Goal: Information Seeking & Learning: Learn about a topic

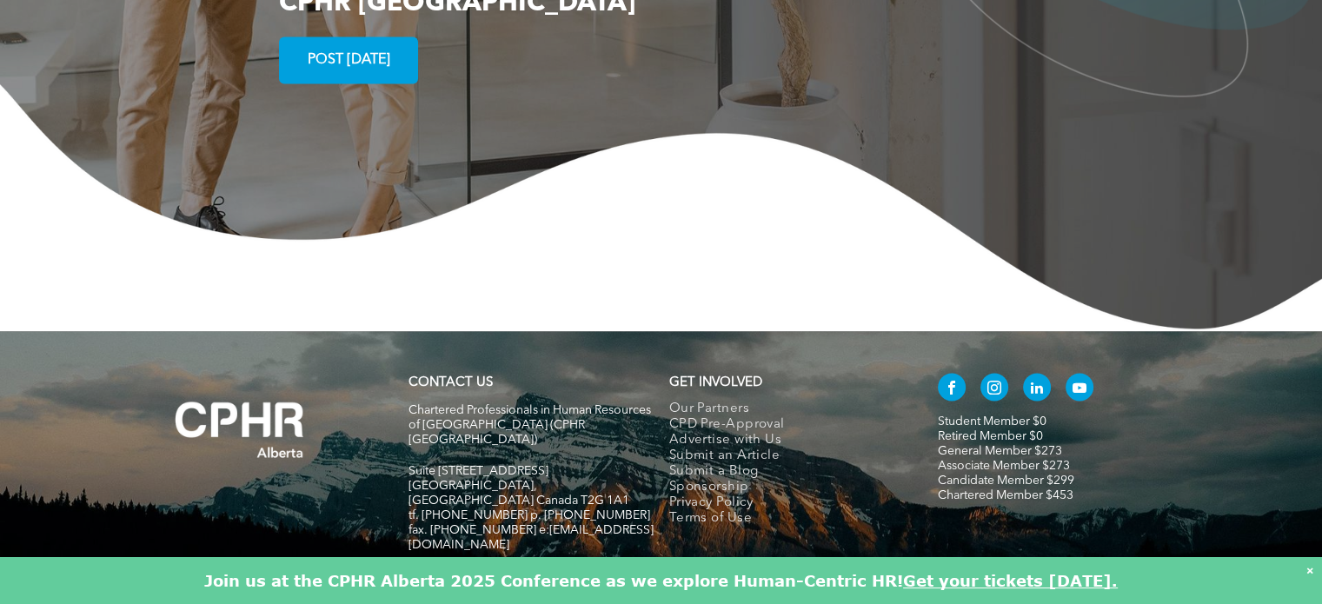
scroll to position [3286, 0]
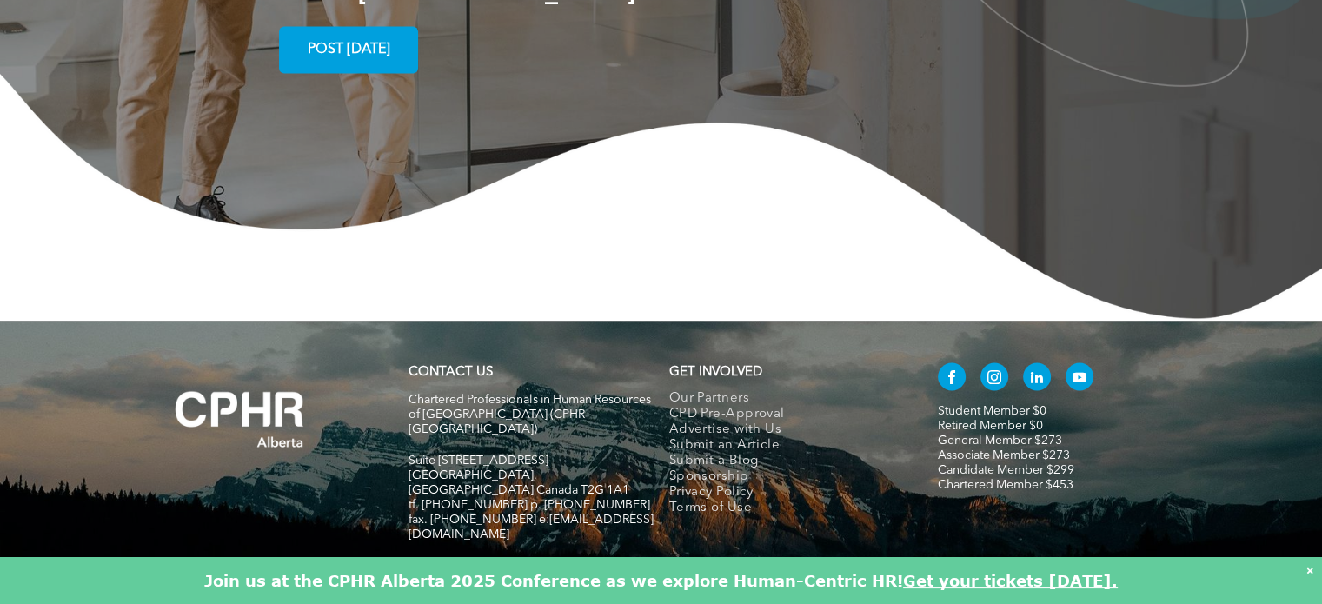
click at [968, 478] on link "Chartered Member $453" at bounding box center [1006, 484] width 136 height 12
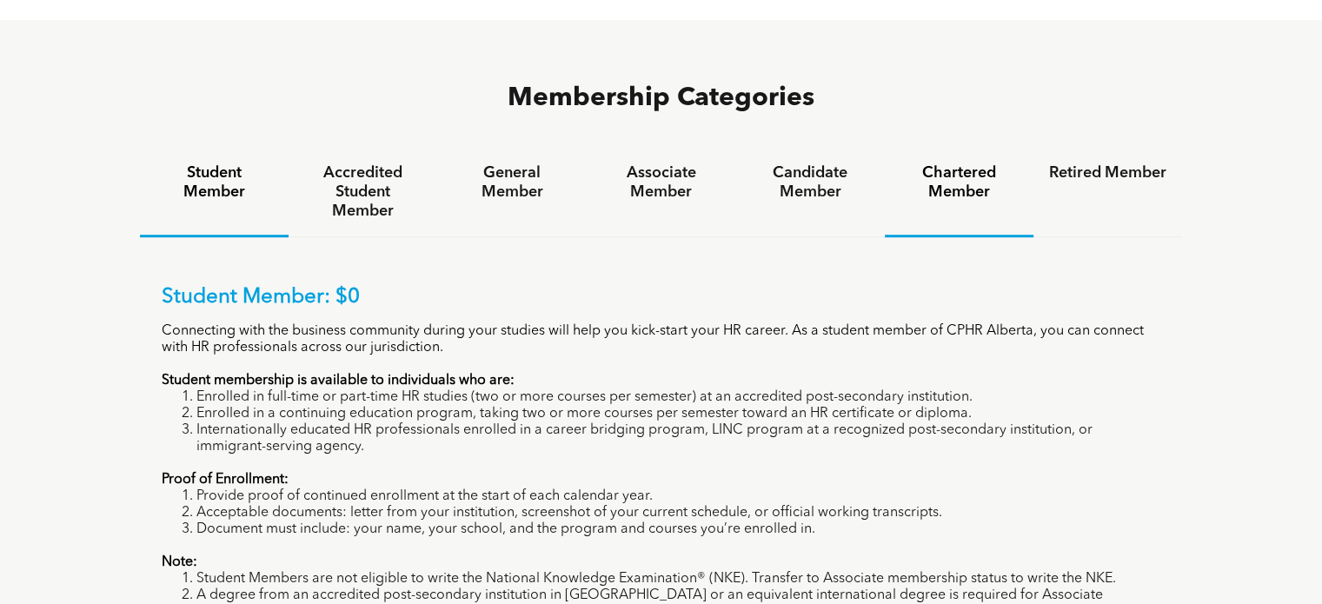
scroll to position [1130, 0]
click at [954, 163] on h4 "Chartered Member" at bounding box center [959, 182] width 117 height 38
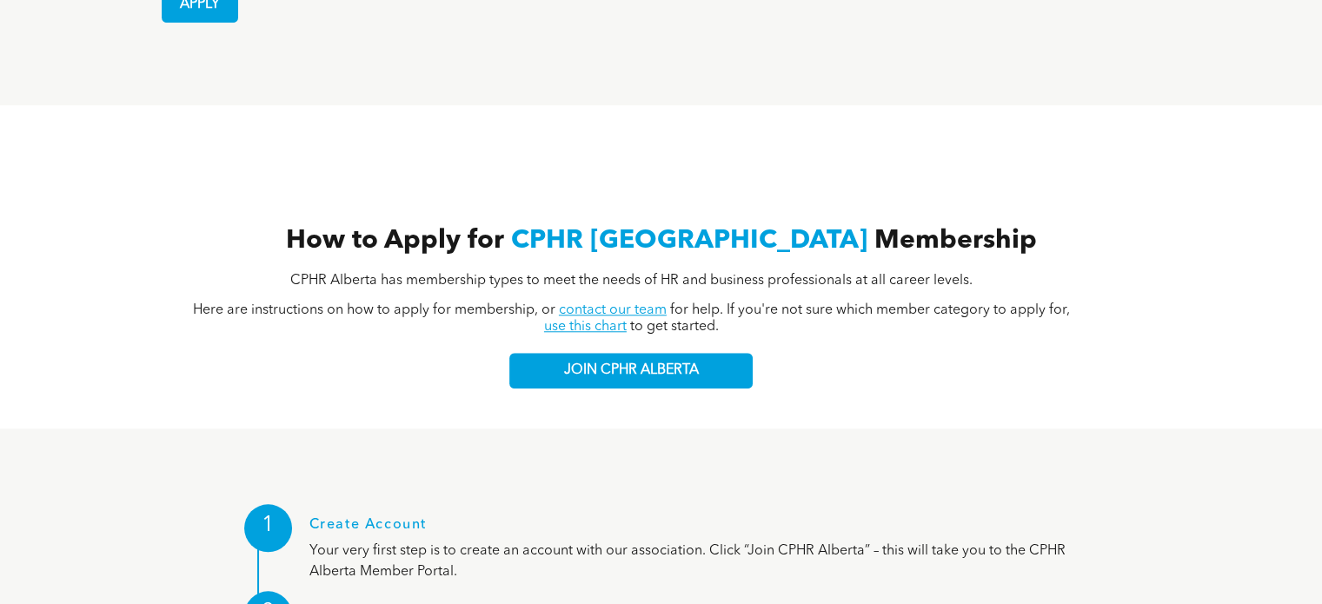
scroll to position [1563, 0]
click at [593, 319] on link "use this chart" at bounding box center [585, 326] width 83 height 14
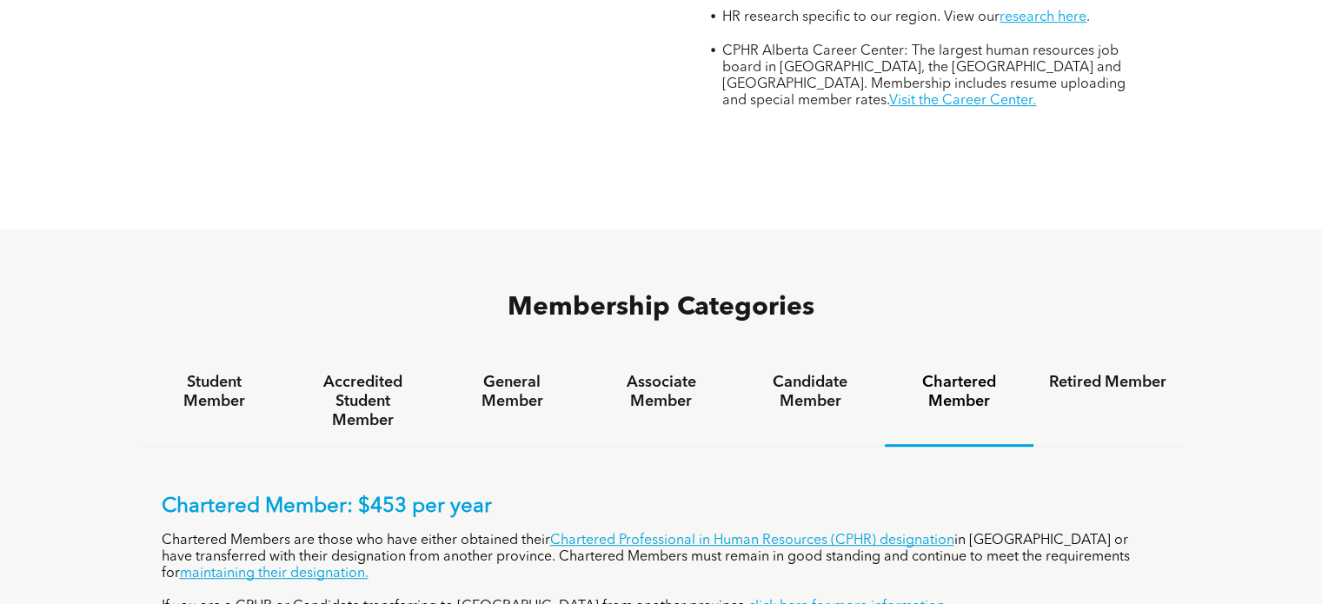
scroll to position [920, 0]
click at [748, 601] on link "click here for more information." at bounding box center [848, 608] width 200 height 14
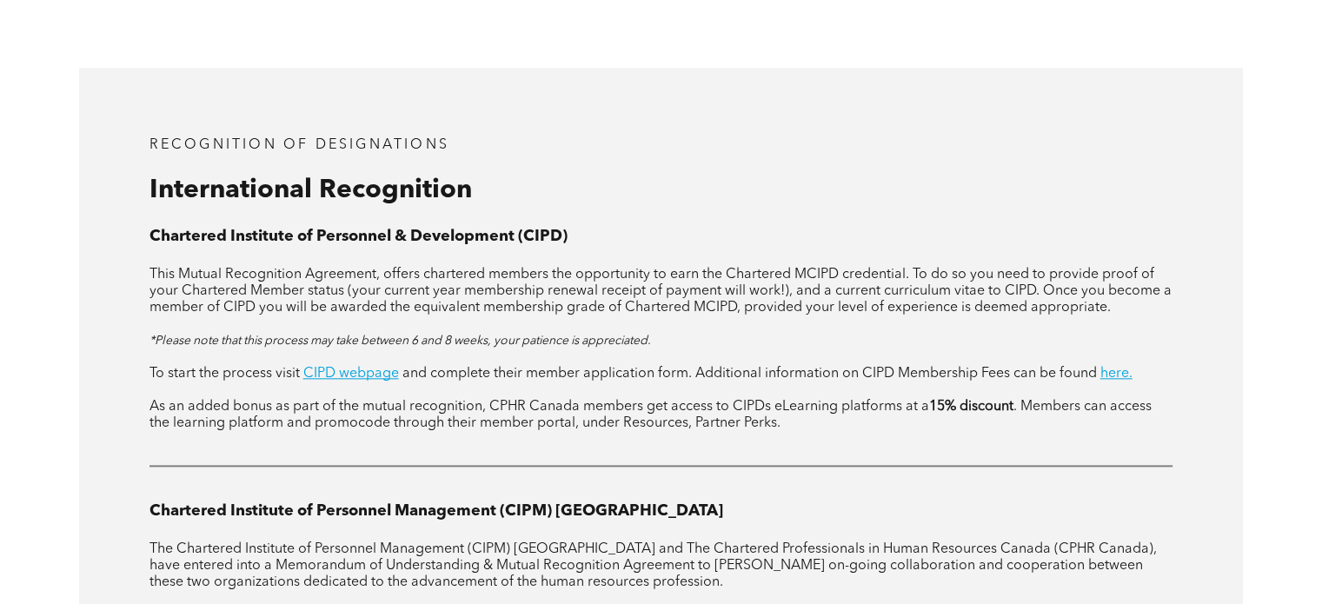
scroll to position [1964, 0]
click at [350, 368] on link "CIPD webpage" at bounding box center [351, 375] width 96 height 14
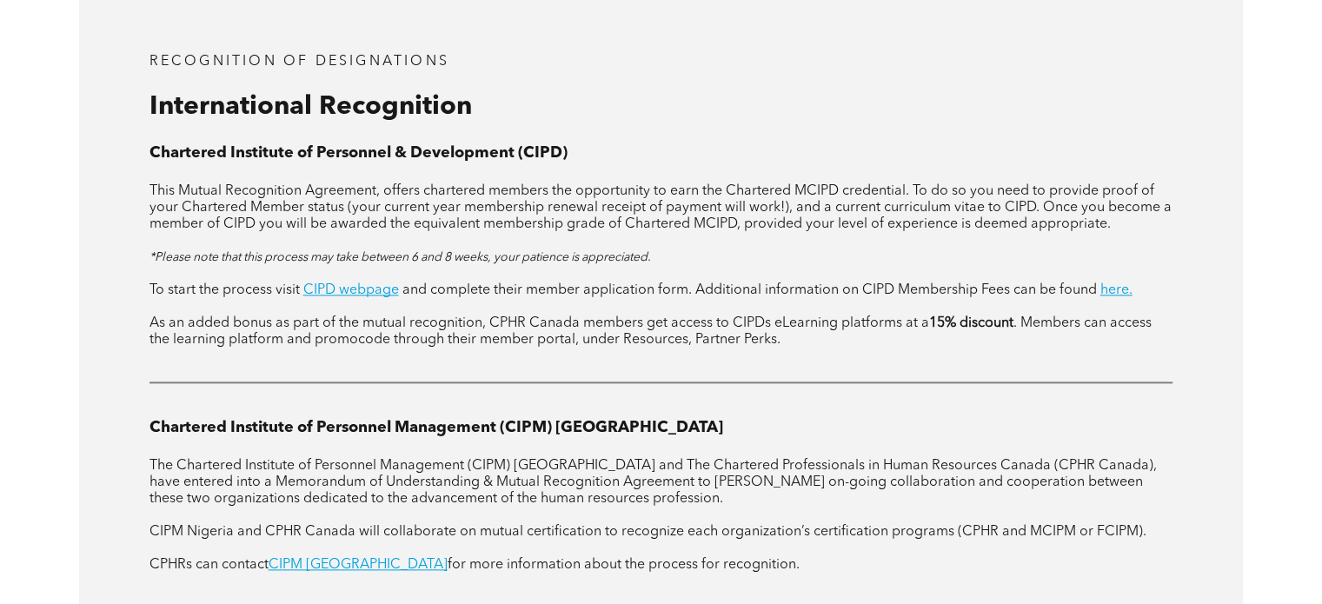
scroll to position [2049, 0]
click at [1113, 283] on link "here." at bounding box center [1116, 290] width 32 height 14
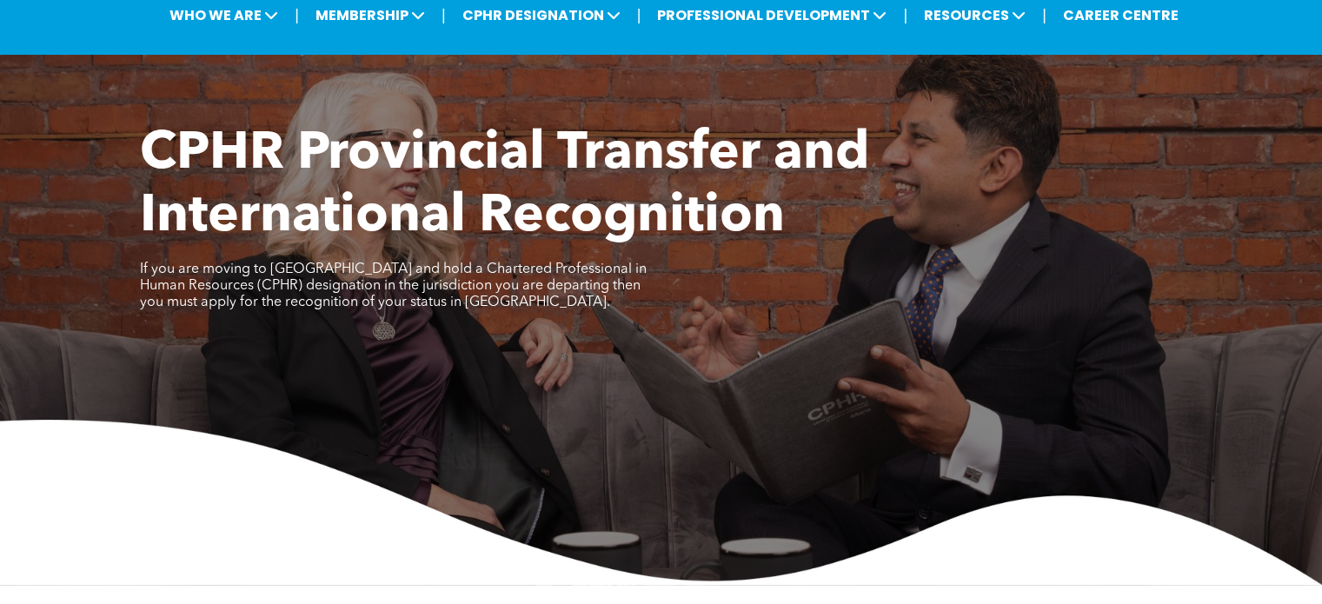
scroll to position [0, 0]
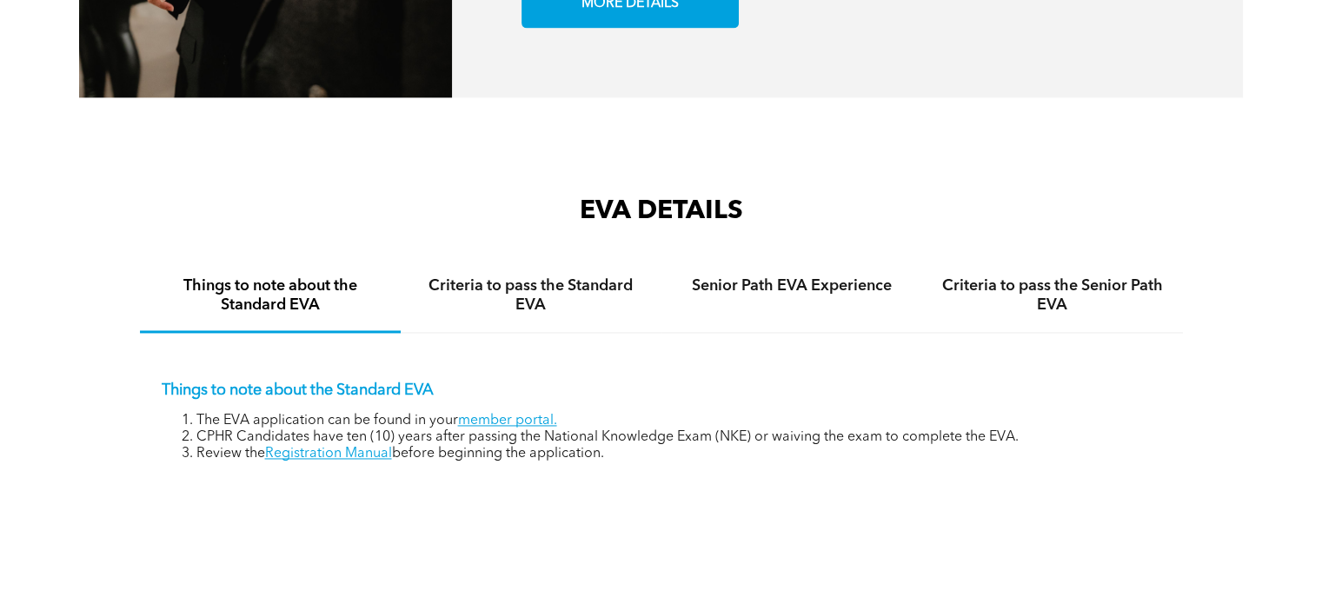
scroll to position [2521, 0]
click at [542, 306] on h4 "Criteria to pass the Standard EVA" at bounding box center [530, 295] width 229 height 38
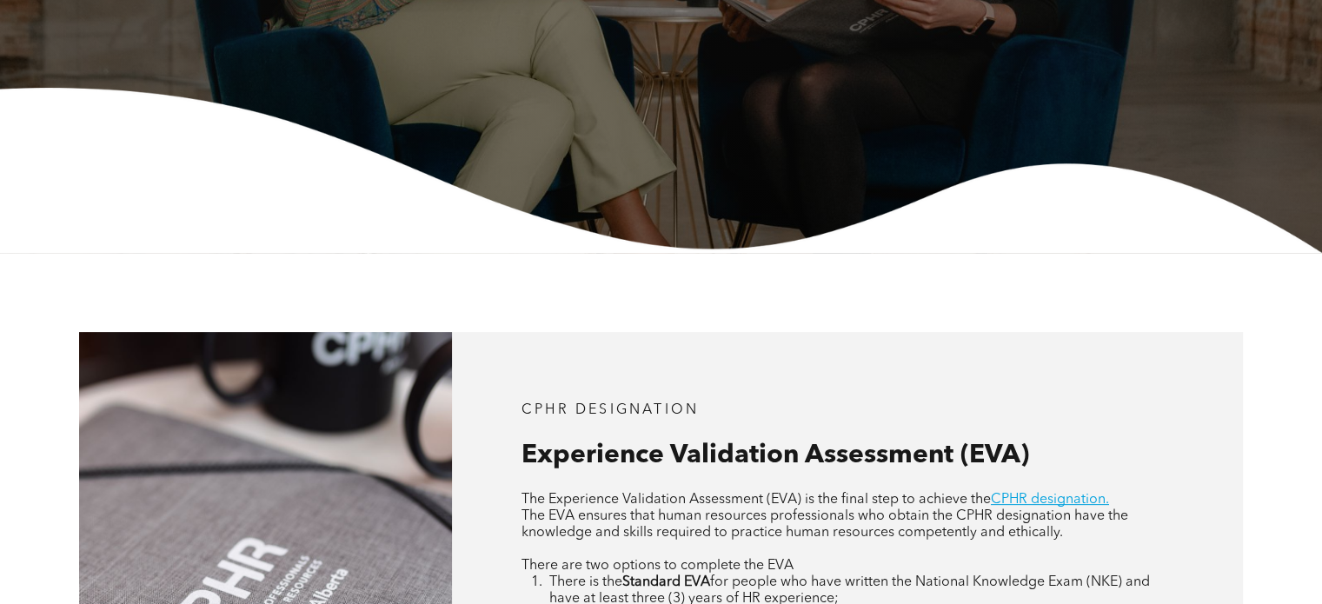
scroll to position [433, 0]
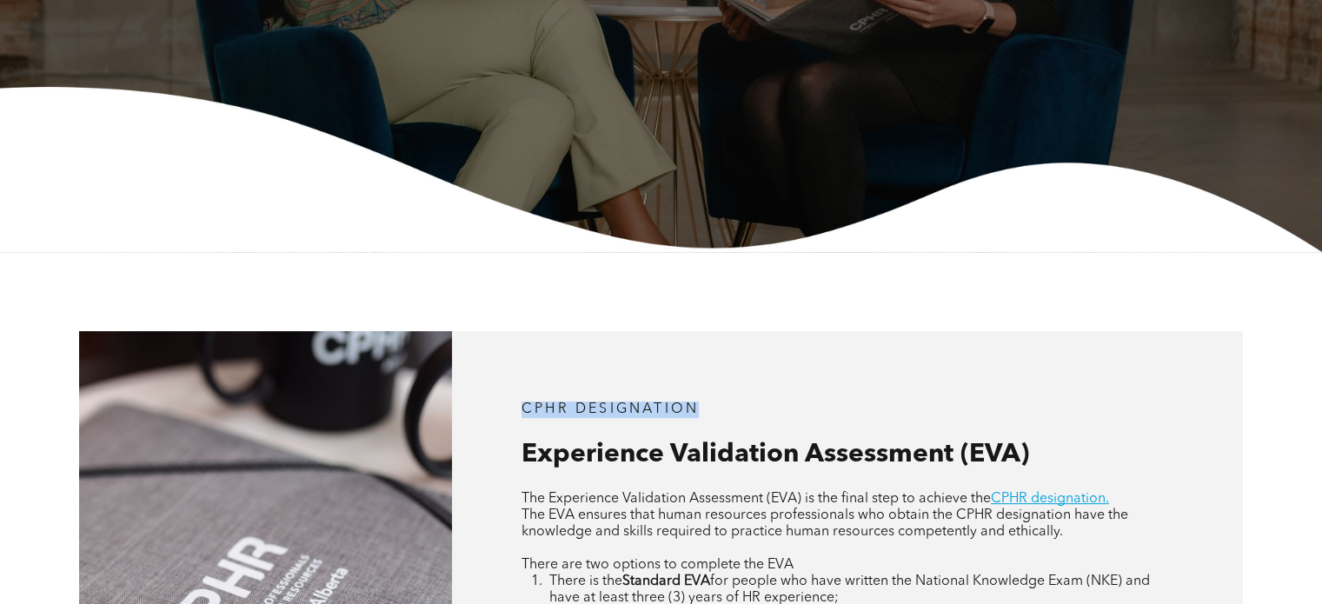
drag, startPoint x: 705, startPoint y: 404, endPoint x: 509, endPoint y: 400, distance: 195.6
click at [509, 400] on div "CPHR DESIGNATION Experience Validation Assessment (EVA) The Experience Validati…" at bounding box center [847, 594] width 791 height 527
click at [524, 408] on span "CPHR DESIGNATION" at bounding box center [610, 409] width 177 height 14
click at [520, 406] on div "CPHR DESIGNATION Experience Validation Assessment (EVA) The Experience Validati…" at bounding box center [847, 594] width 791 height 527
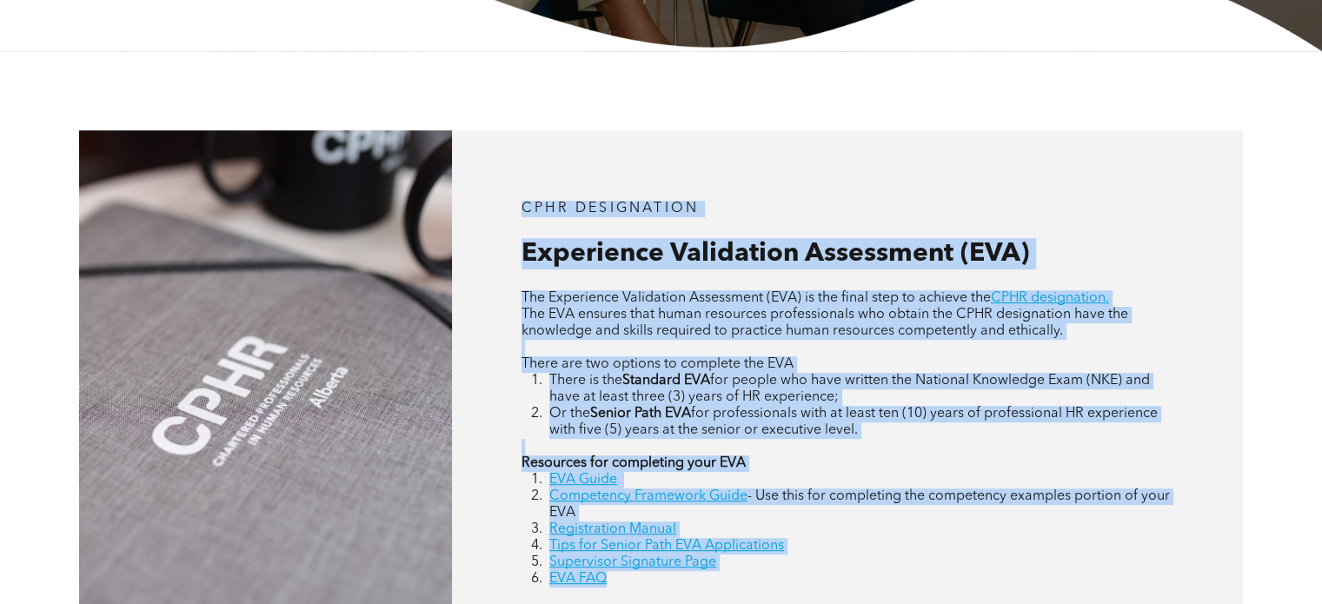
scroll to position [730, 0]
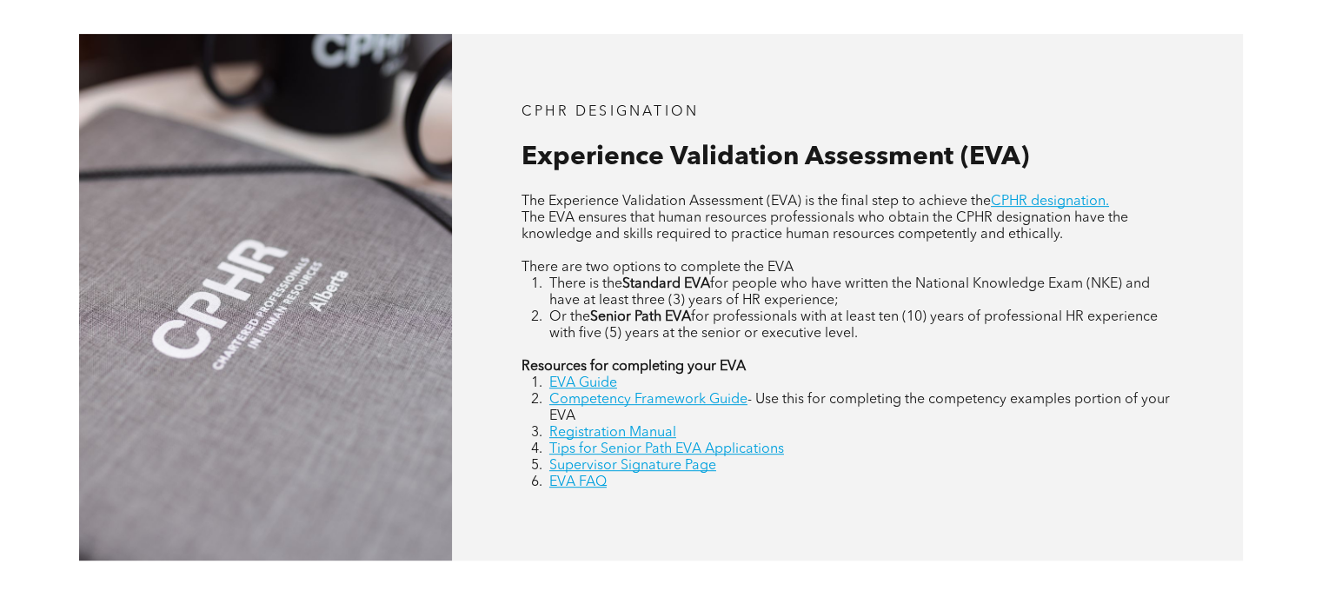
drag, startPoint x: 524, startPoint y: 409, endPoint x: 498, endPoint y: 96, distance: 314.0
click at [498, 96] on div "CPHR DESIGNATION Experience Validation Assessment (EVA) The Experience Validati…" at bounding box center [847, 297] width 791 height 527
click at [854, 111] on p "CPHR DESIGNATION" at bounding box center [848, 112] width 652 height 17
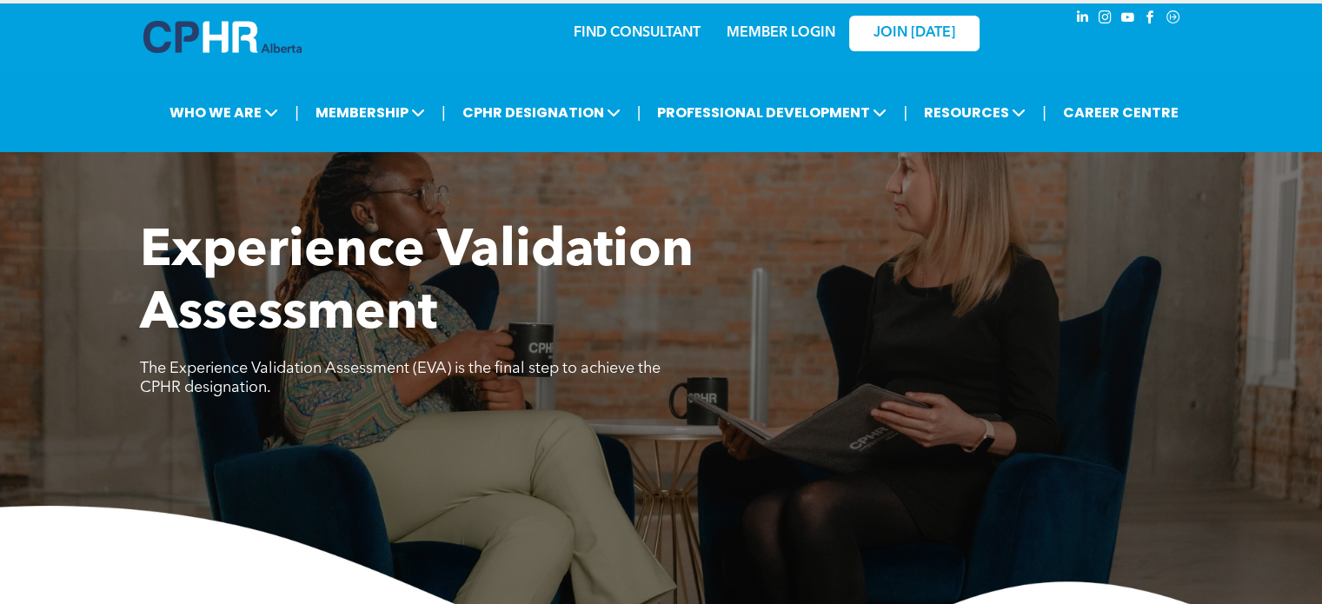
scroll to position [0, 0]
